Goal: Information Seeking & Learning: Learn about a topic

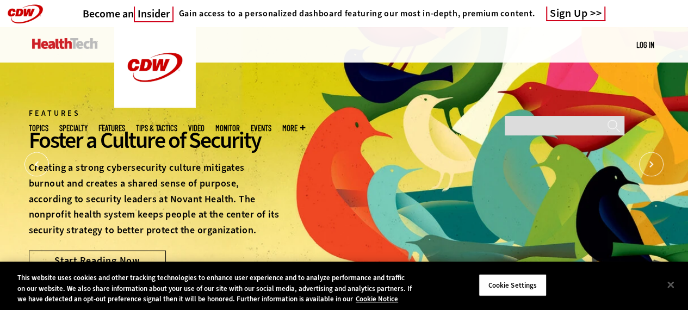
click at [61, 43] on img at bounding box center [65, 43] width 66 height 11
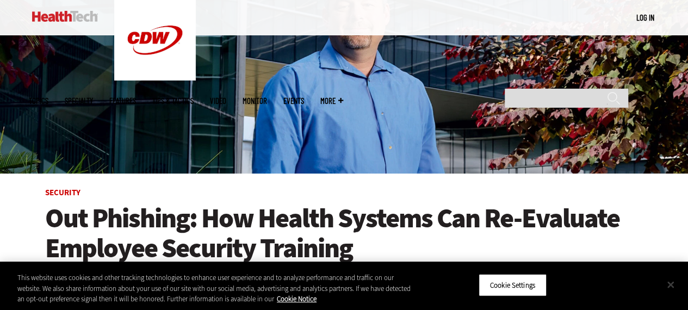
click at [675, 286] on button "Close" at bounding box center [670, 284] width 24 height 24
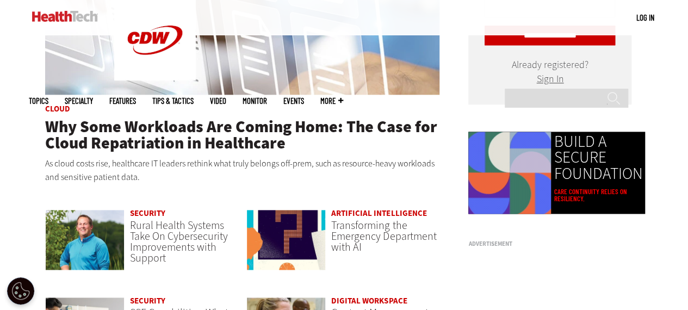
scroll to position [652, 0]
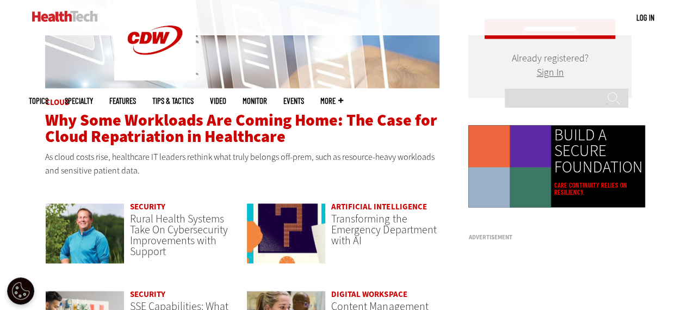
click at [300, 124] on span "Why Some Workloads Are Coming Home: The Case for Cloud Repatriation in Healthca…" at bounding box center [241, 128] width 392 height 38
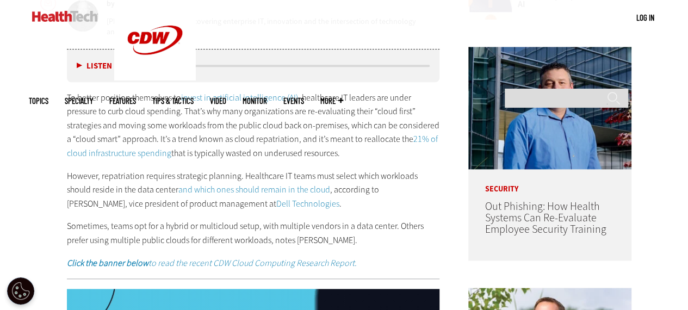
scroll to position [598, 0]
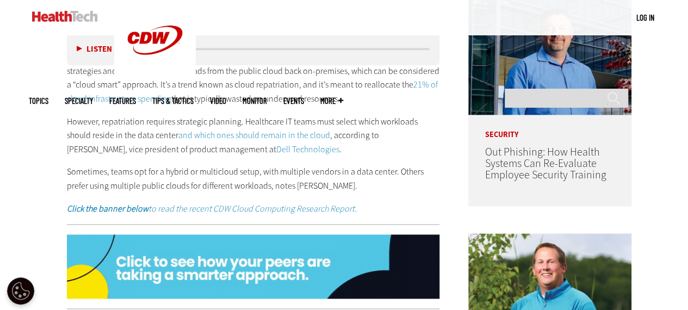
click at [276, 151] on link "Dell Technologies" at bounding box center [307, 148] width 63 height 11
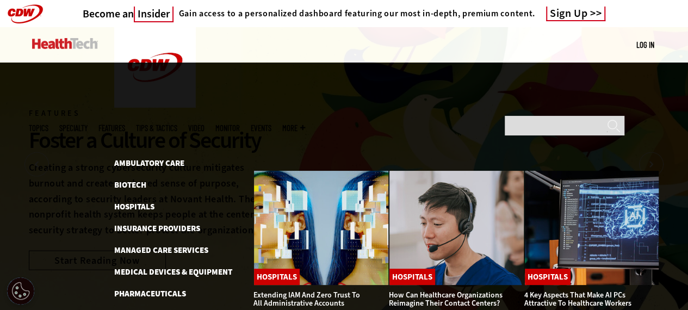
click at [65, 43] on img at bounding box center [65, 43] width 66 height 11
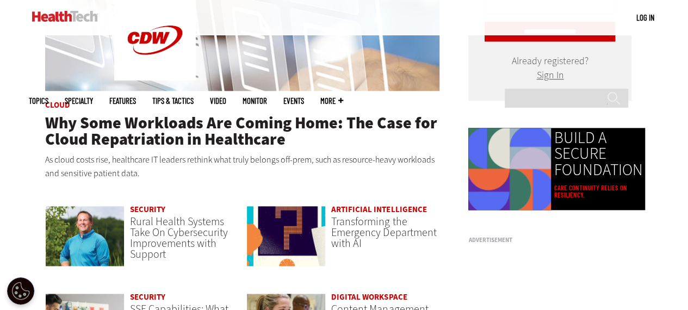
scroll to position [652, 0]
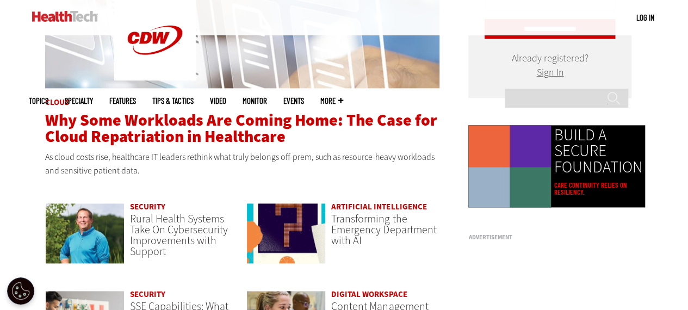
click at [233, 121] on span "Why Some Workloads Are Coming Home: The Case for Cloud Repatriation in Healthca…" at bounding box center [241, 128] width 392 height 38
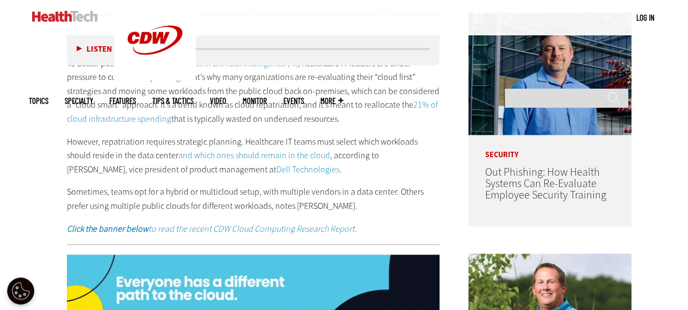
scroll to position [598, 0]
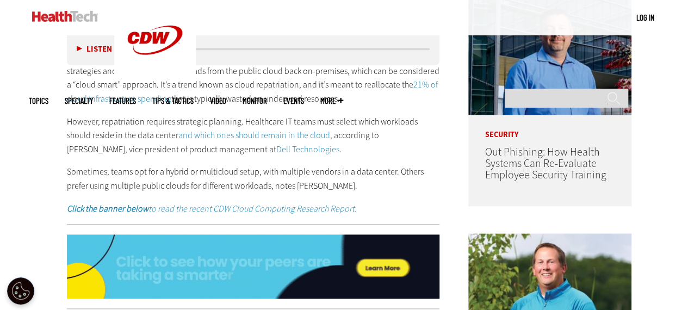
click at [251, 133] on link "and which ones should remain in the cloud" at bounding box center [254, 134] width 152 height 11
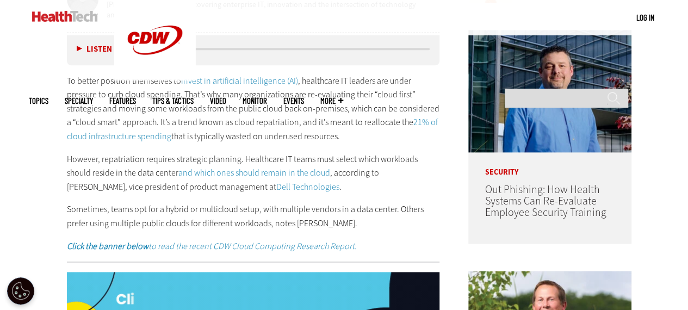
scroll to position [544, 0]
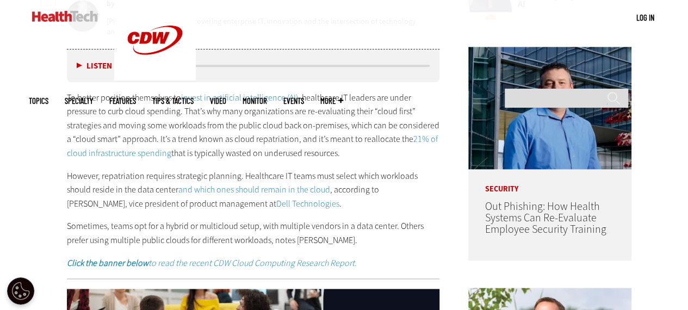
click at [276, 202] on link "Dell Technologies" at bounding box center [307, 203] width 63 height 11
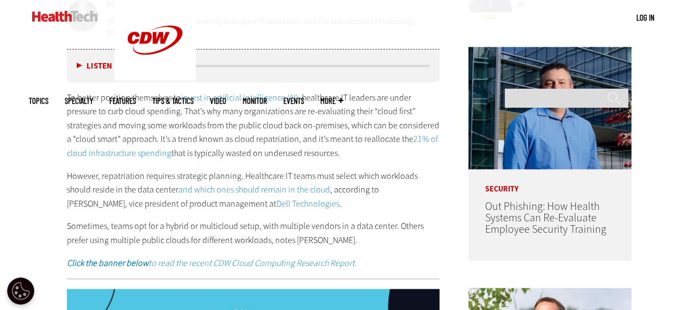
click at [276, 202] on link "Dell Technologies" at bounding box center [307, 203] width 63 height 11
click at [145, 150] on link "21% of cloud infrastructure spending" at bounding box center [252, 146] width 371 height 26
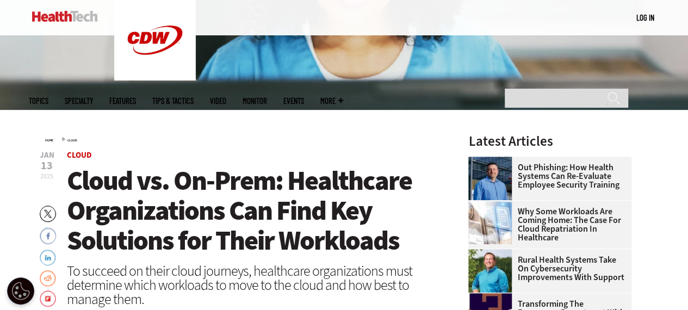
scroll to position [380, 0]
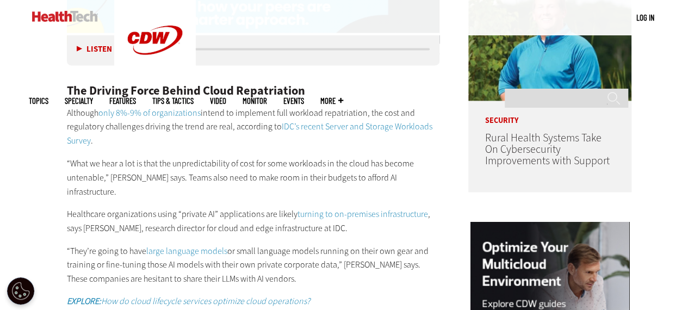
scroll to position [870, 0]
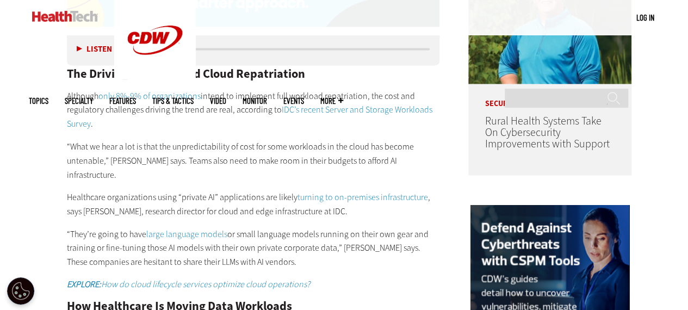
click at [320, 110] on link "IDC’s recent Server and Storage Workloads Survey" at bounding box center [249, 117] width 365 height 26
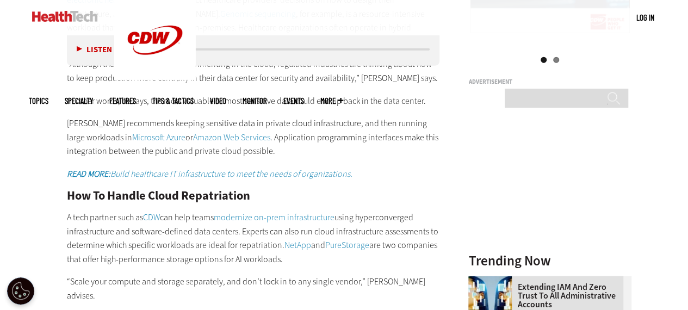
scroll to position [1250, 0]
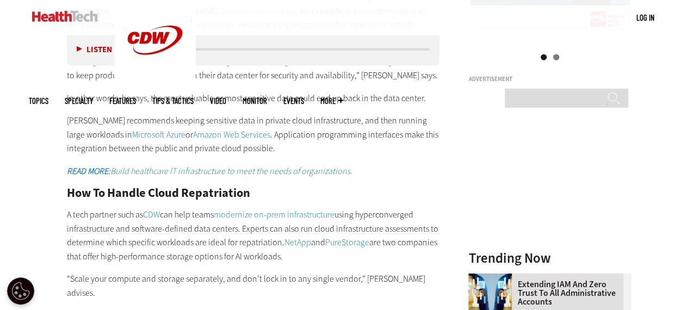
click at [206, 129] on link "Amazon Web Services" at bounding box center [231, 134] width 77 height 11
click at [138, 129] on link "Microsoft Azure" at bounding box center [158, 134] width 53 height 11
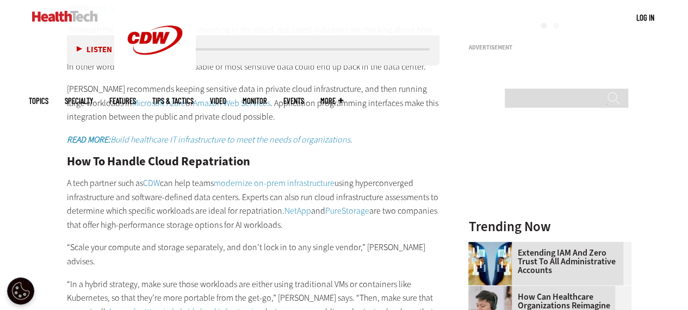
scroll to position [1359, 0]
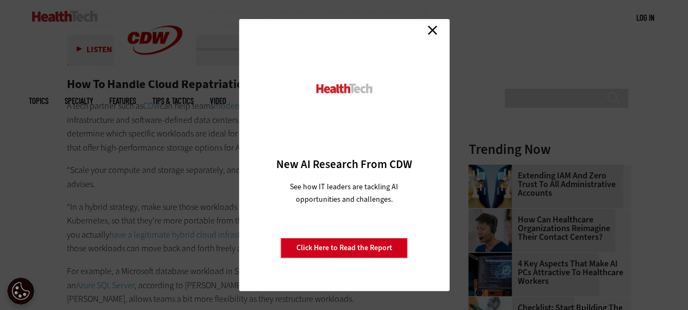
click at [433, 31] on link "Close" at bounding box center [432, 30] width 16 height 16
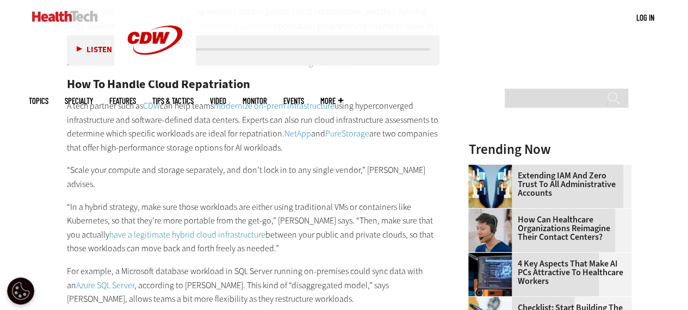
click at [297, 128] on link "NetApp" at bounding box center [297, 133] width 27 height 11
click at [108, 279] on link "Azure SQL Server" at bounding box center [105, 284] width 58 height 11
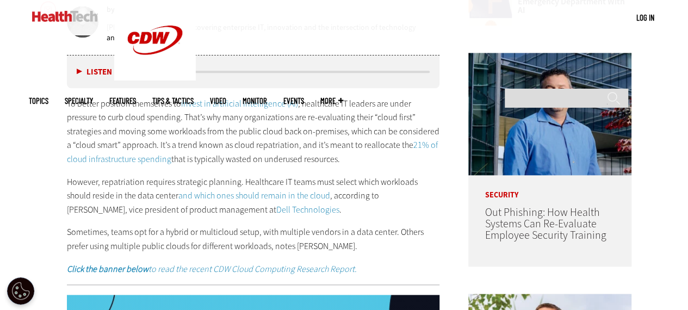
scroll to position [598, 0]
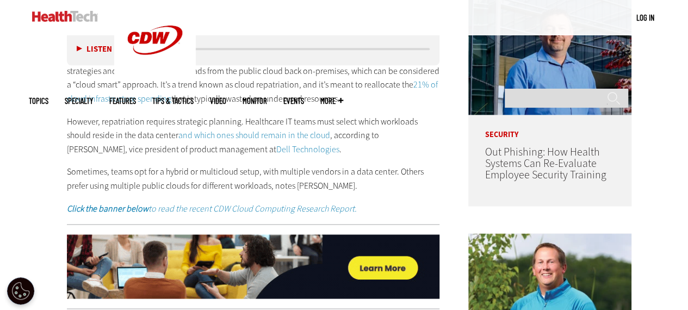
click at [276, 149] on link "Dell Technologies" at bounding box center [307, 148] width 63 height 11
